Goal: Check status: Check status

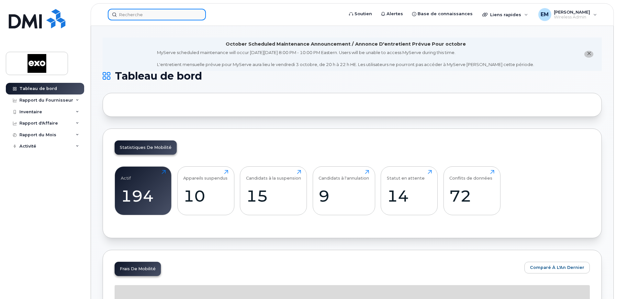
click at [147, 13] on input at bounding box center [157, 15] width 98 height 12
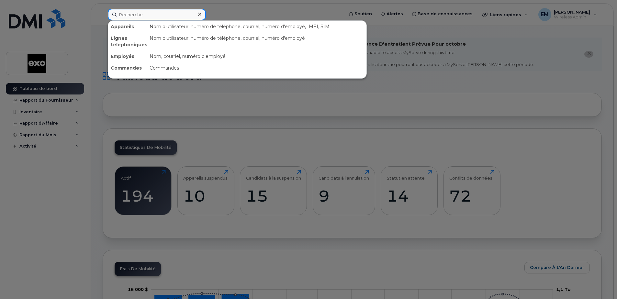
paste input "[PHONE_NUMBER]"
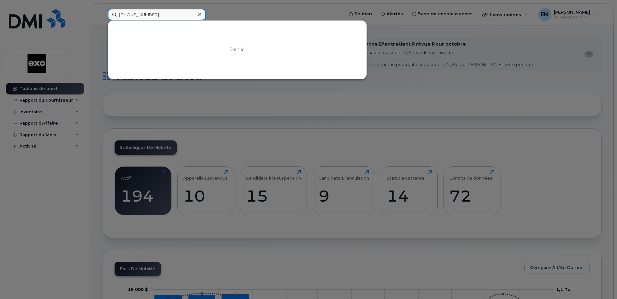
click at [119, 15] on input "[PHONE_NUMBER]" at bounding box center [157, 15] width 98 height 12
click at [164, 15] on input "[PHONE_NUMBER]" at bounding box center [157, 15] width 98 height 12
click at [141, 17] on input "[PHONE_NUMBER]" at bounding box center [157, 15] width 98 height 12
click at [129, 14] on input "438-3360687" at bounding box center [157, 15] width 98 height 12
click at [169, 19] on input "4383360687" at bounding box center [157, 15] width 98 height 12
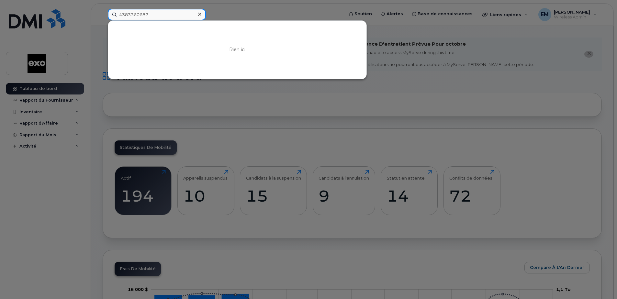
type input "4383360687"
click at [202, 13] on div at bounding box center [199, 14] width 9 height 9
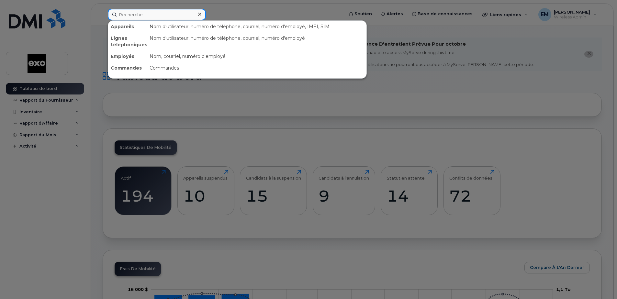
paste input "5144046314"
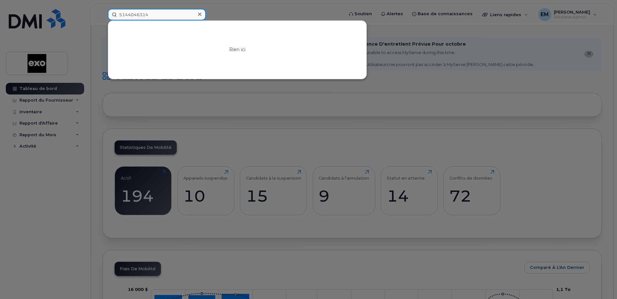
type input "5144046314"
click at [243, 10] on div at bounding box center [308, 149] width 617 height 299
